Goal: Navigation & Orientation: Find specific page/section

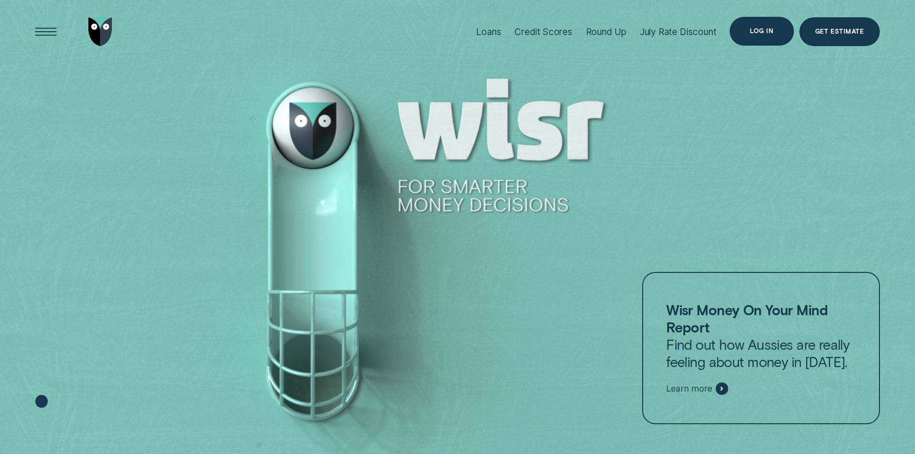
click at [760, 34] on div "Log in" at bounding box center [762, 31] width 24 height 6
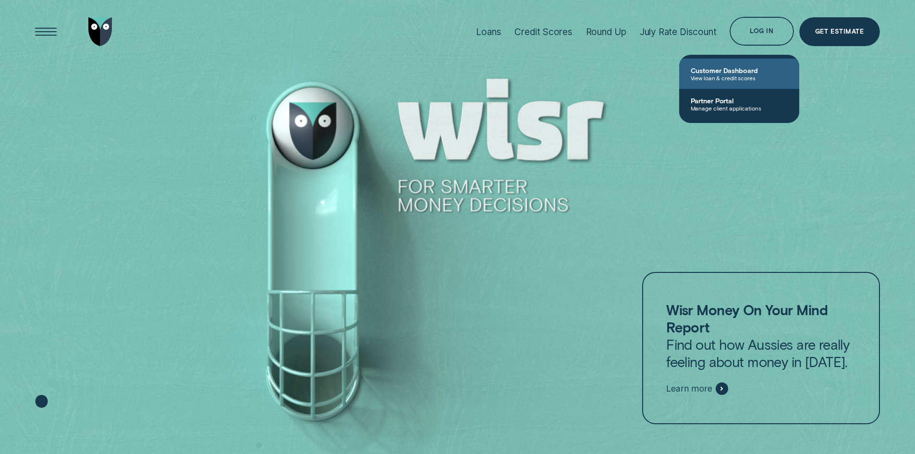
click at [738, 70] on span "Customer Dashboard" at bounding box center [738, 70] width 97 height 8
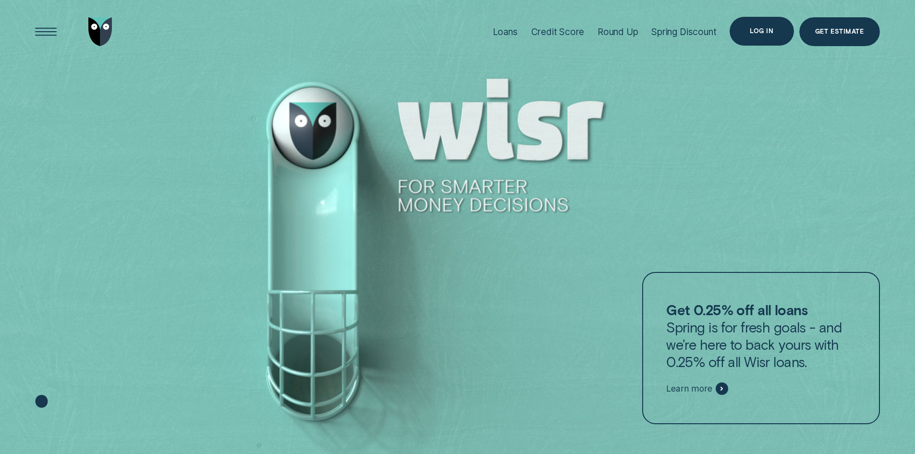
click at [778, 30] on div "Log in" at bounding box center [761, 31] width 64 height 29
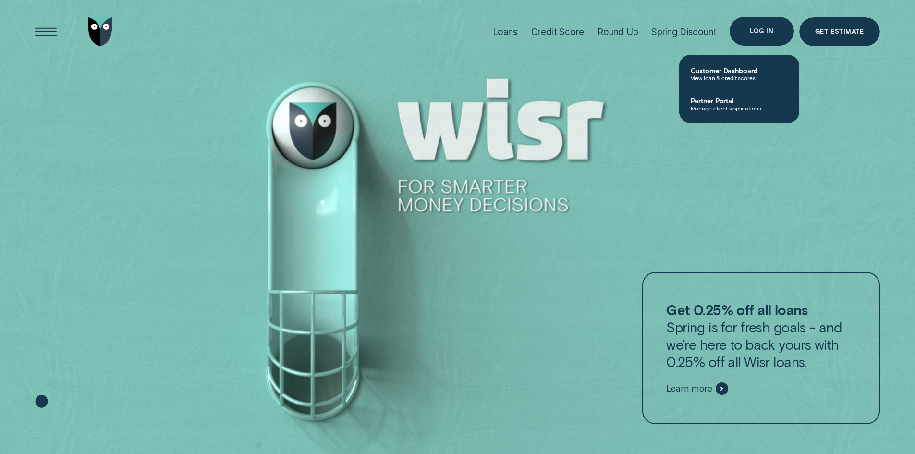
click at [746, 26] on div "Log in" at bounding box center [761, 31] width 64 height 29
